Goal: Task Accomplishment & Management: Manage account settings

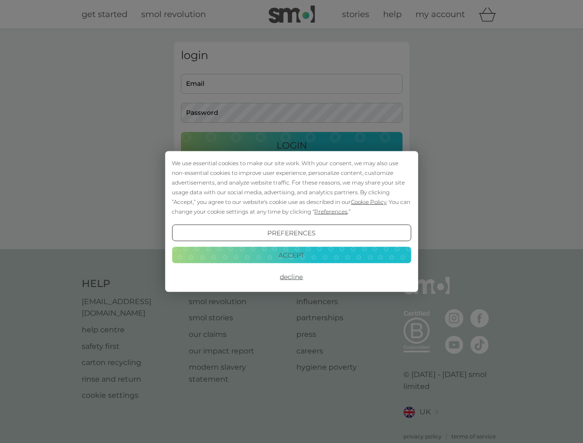
click at [369, 202] on span "Cookie Policy" at bounding box center [369, 202] width 36 height 7
click at [330, 211] on div "login Email Password Login ● ● ● ● ● ● ● ● ● ● ● ● ● ● ● ● ● ● ● ● ● ● ● ● ● ● …" at bounding box center [291, 139] width 235 height 194
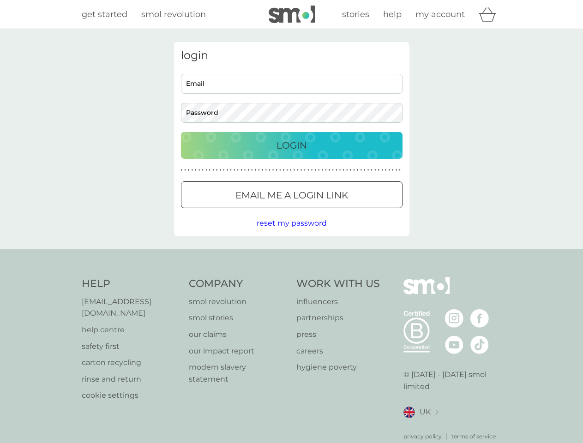
click at [291, 233] on div "login Email Password Login ● ● ● ● ● ● ● ● ● ● ● ● ● ● ● ● ● ● ● ● ● ● ● ● ● ● …" at bounding box center [291, 139] width 235 height 194
click at [291, 277] on div "Help [EMAIL_ADDRESS][DOMAIN_NAME] help centre safety first carton recycling rin…" at bounding box center [292, 359] width 420 height 164
click at [291, 255] on div "Help [EMAIL_ADDRESS][DOMAIN_NAME] help centre safety first carton recycling rin…" at bounding box center [291, 358] width 583 height 219
